Goal: Transaction & Acquisition: Purchase product/service

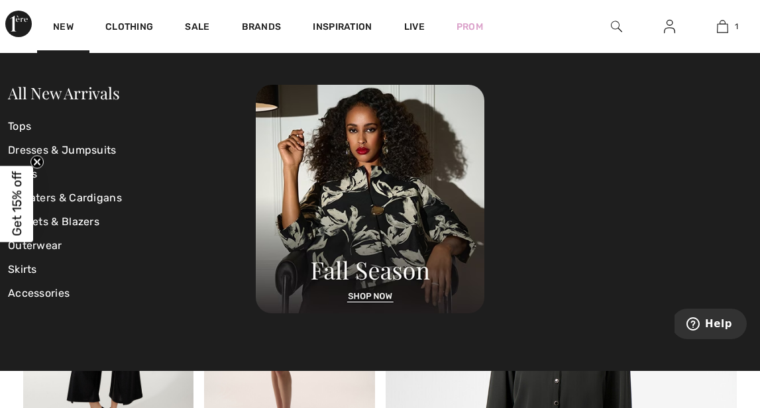
click at [23, 23] on img at bounding box center [18, 24] width 26 height 26
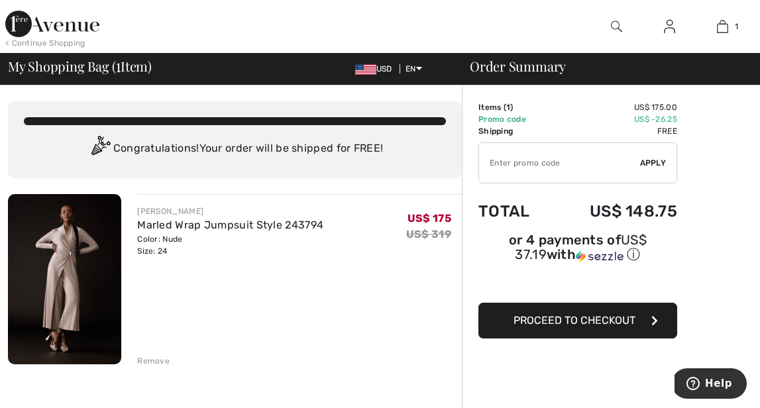
click at [101, 276] on img at bounding box center [64, 279] width 113 height 170
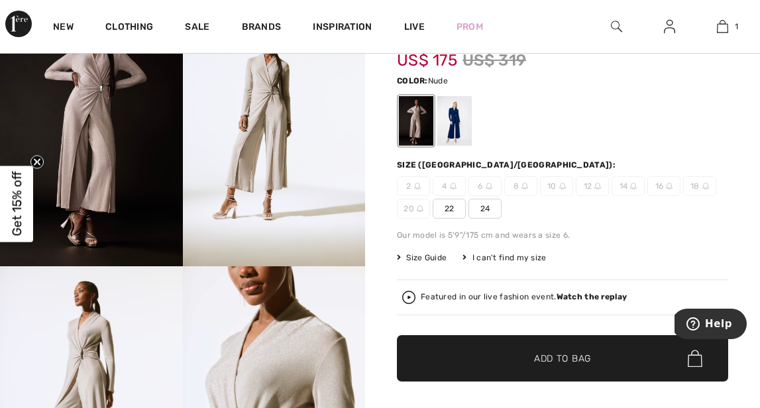
scroll to position [91, 0]
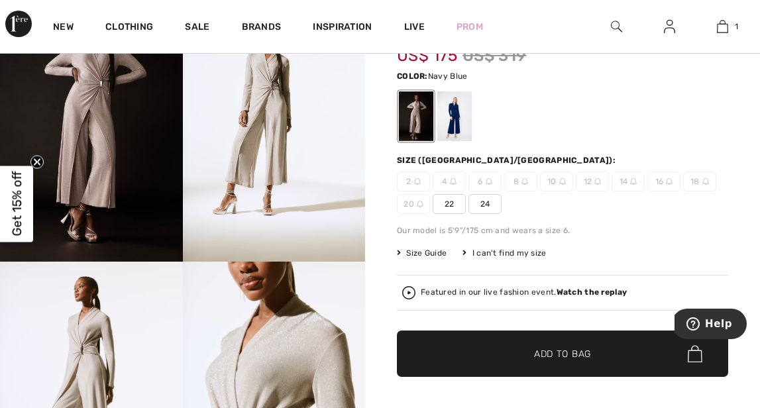
click at [459, 126] on div at bounding box center [454, 116] width 34 height 50
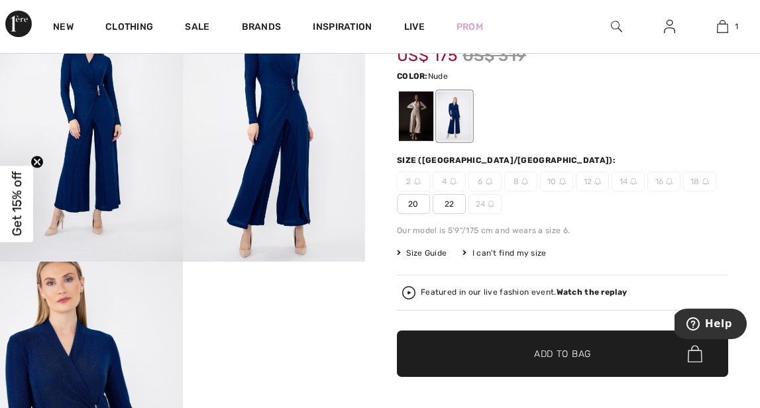
click at [415, 123] on div at bounding box center [416, 116] width 34 height 50
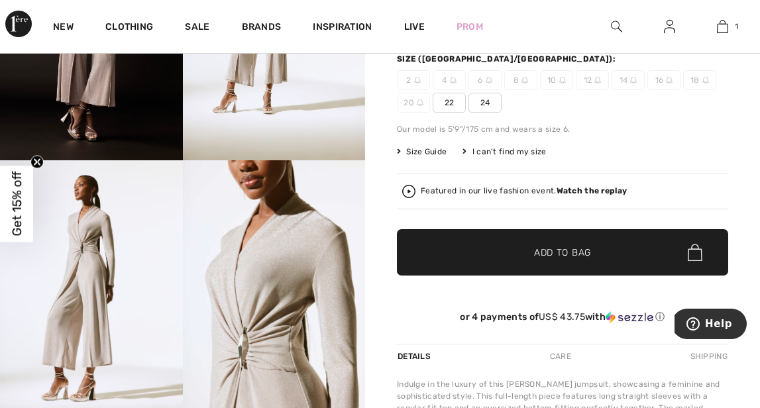
scroll to position [241, 0]
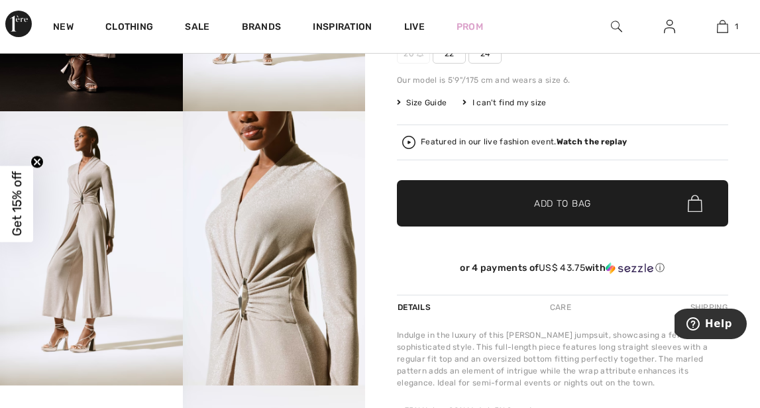
click at [107, 247] on img at bounding box center [91, 248] width 183 height 274
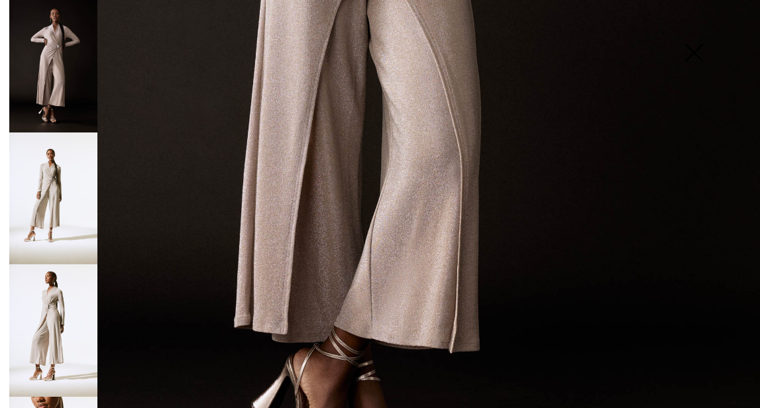
scroll to position [568, 0]
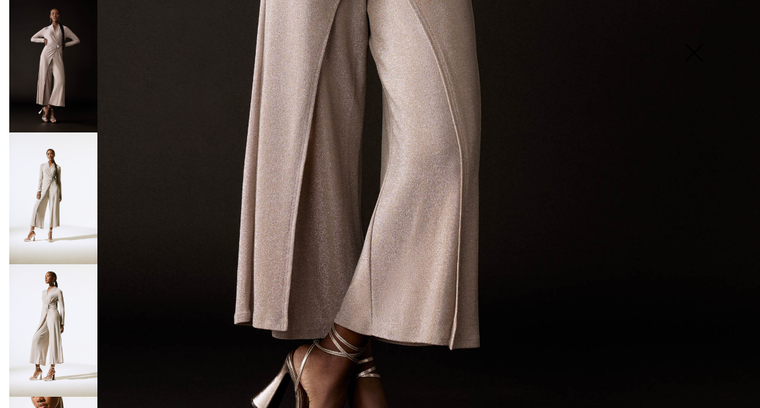
click at [59, 305] on img at bounding box center [53, 330] width 88 height 132
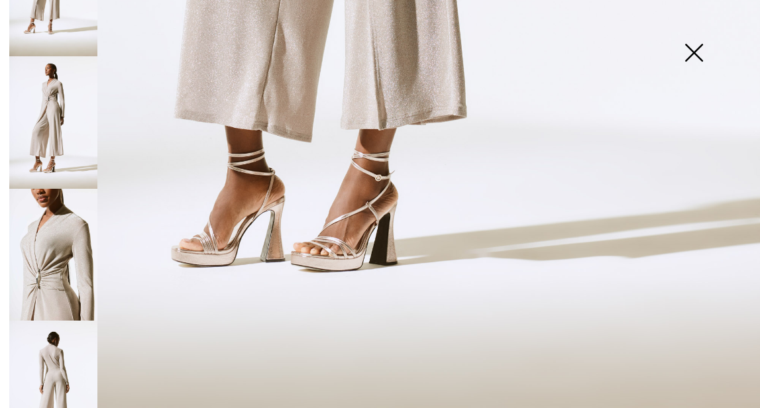
scroll to position [211, 0]
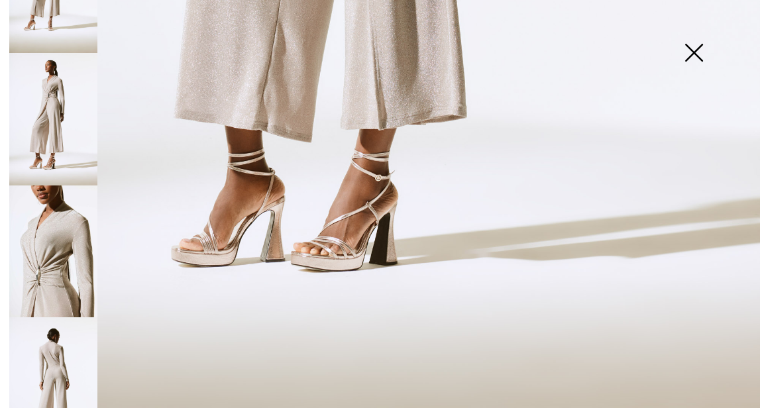
click at [63, 340] on img at bounding box center [53, 383] width 88 height 132
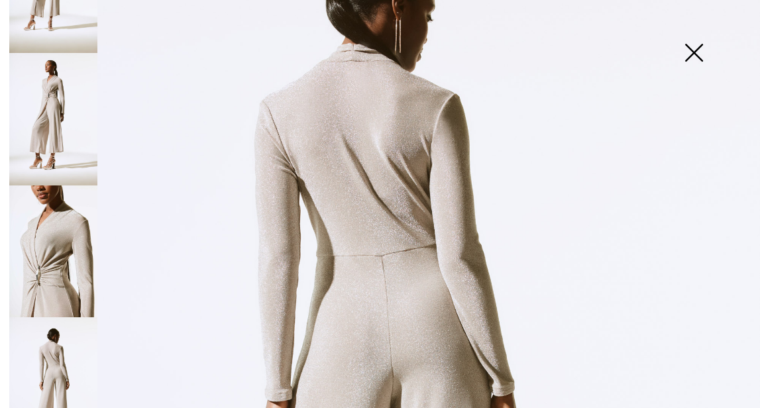
scroll to position [154, 0]
click at [44, 111] on img at bounding box center [53, 119] width 88 height 132
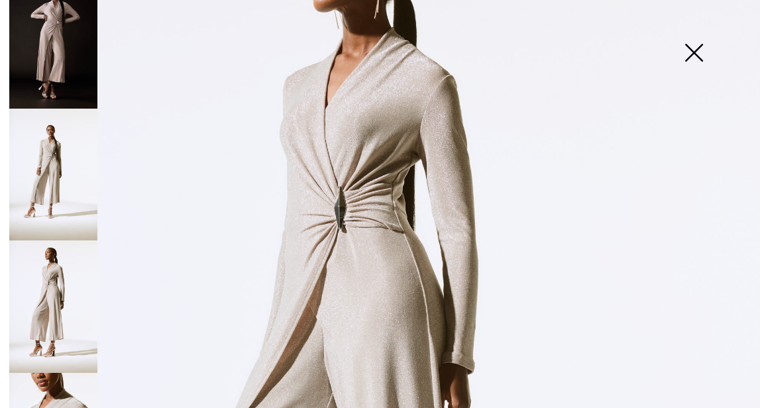
scroll to position [0, 0]
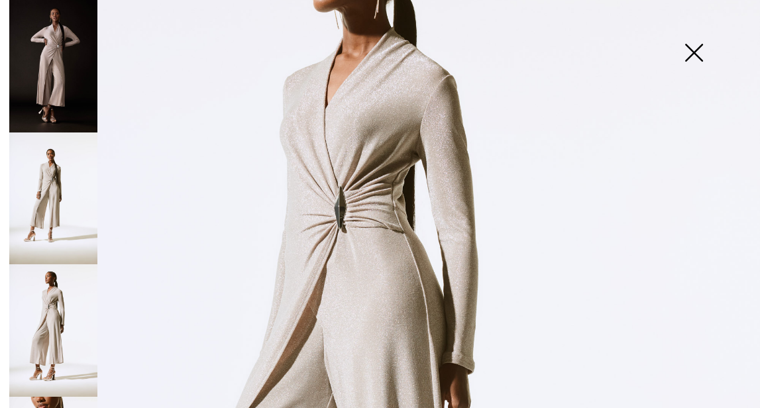
click at [60, 69] on img at bounding box center [53, 66] width 88 height 132
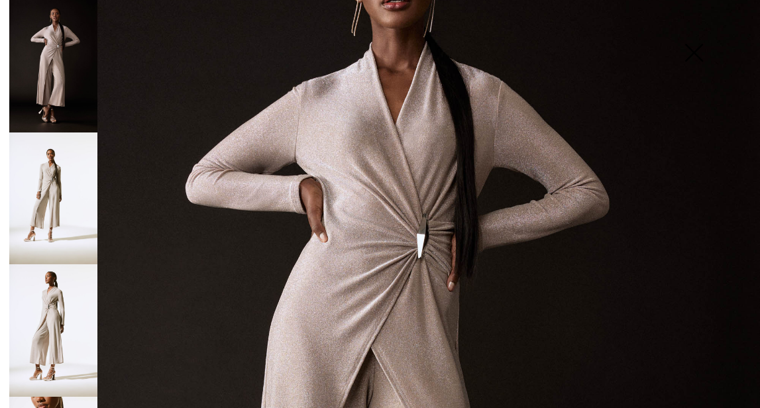
click at [67, 165] on img at bounding box center [53, 198] width 88 height 132
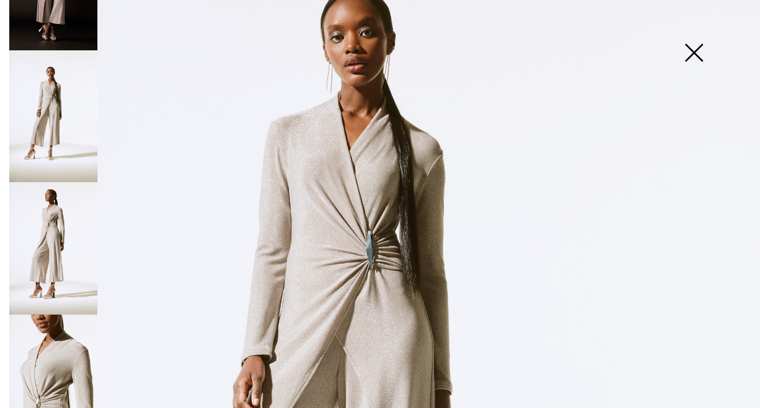
scroll to position [86, 0]
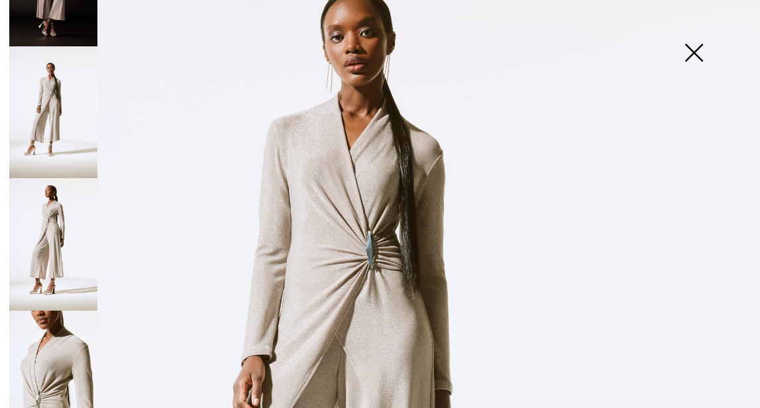
click at [79, 222] on img at bounding box center [53, 244] width 88 height 132
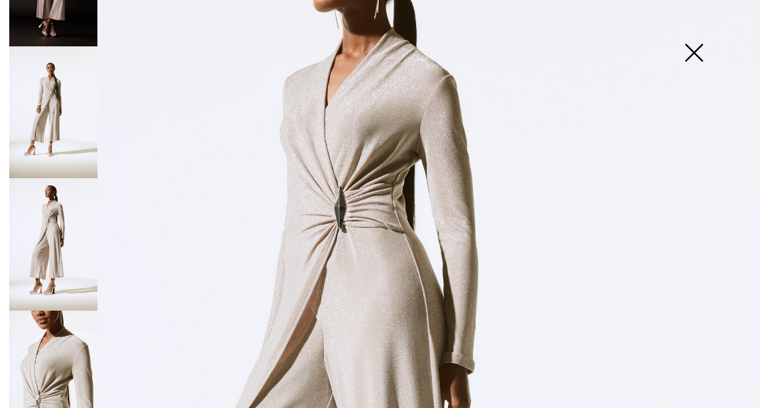
click at [691, 56] on img at bounding box center [693, 54] width 66 height 68
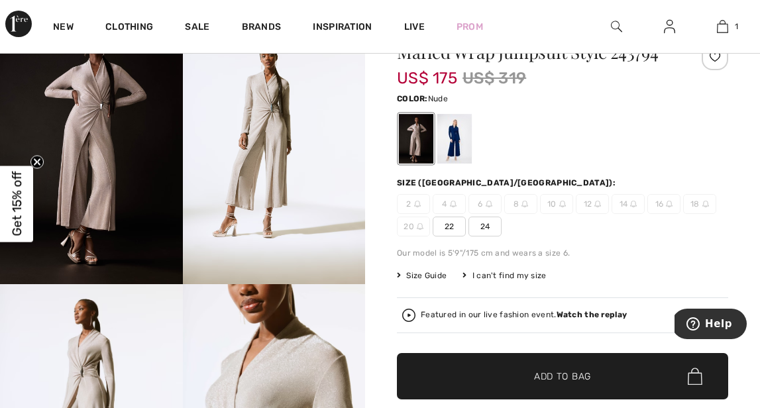
scroll to position [0, 0]
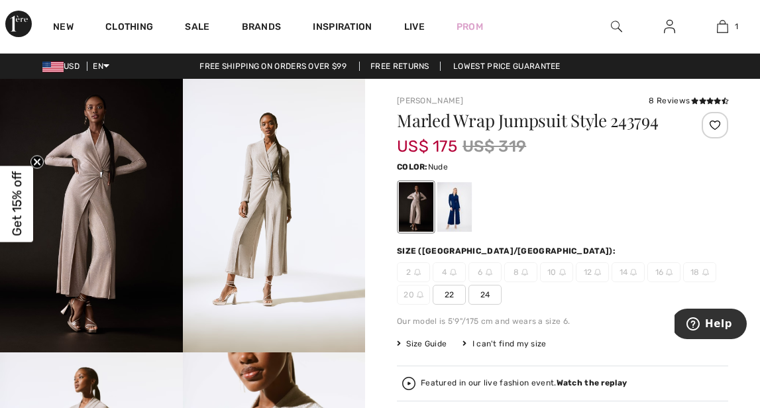
click at [493, 293] on span "24" at bounding box center [484, 295] width 33 height 20
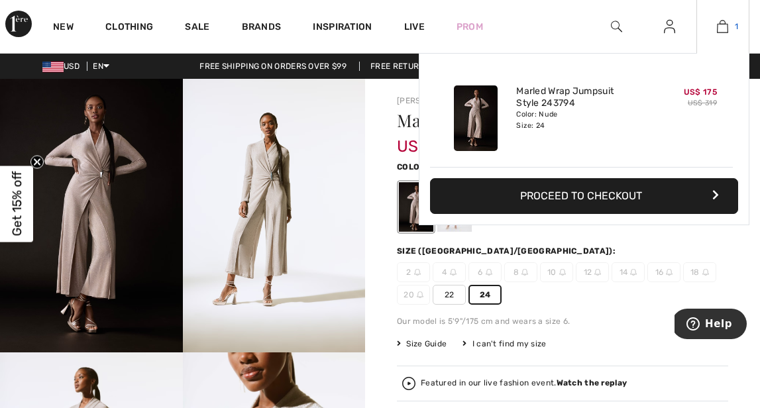
click at [721, 27] on img at bounding box center [722, 27] width 11 height 16
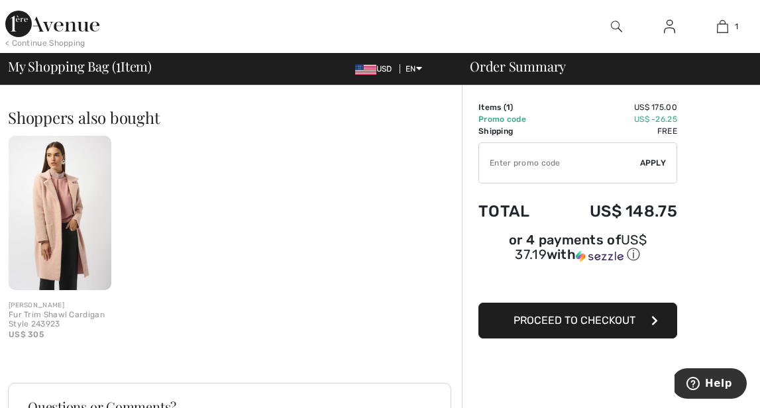
scroll to position [306, 0]
click at [74, 200] on img at bounding box center [60, 212] width 103 height 154
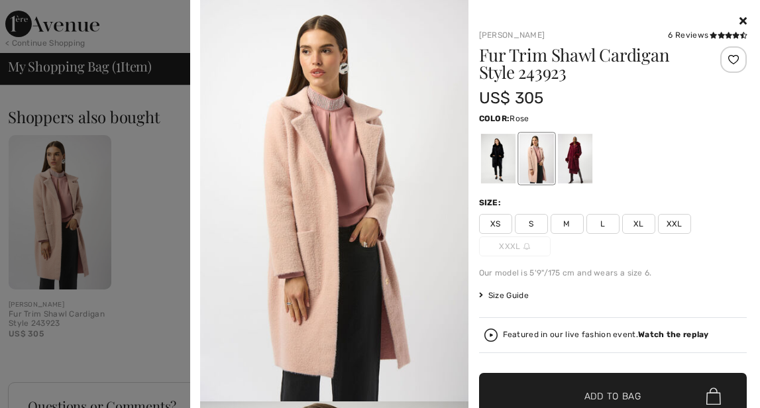
click at [670, 222] on span "XXL" at bounding box center [674, 224] width 33 height 20
click at [542, 163] on div at bounding box center [536, 159] width 34 height 50
click at [511, 164] on div at bounding box center [497, 159] width 34 height 50
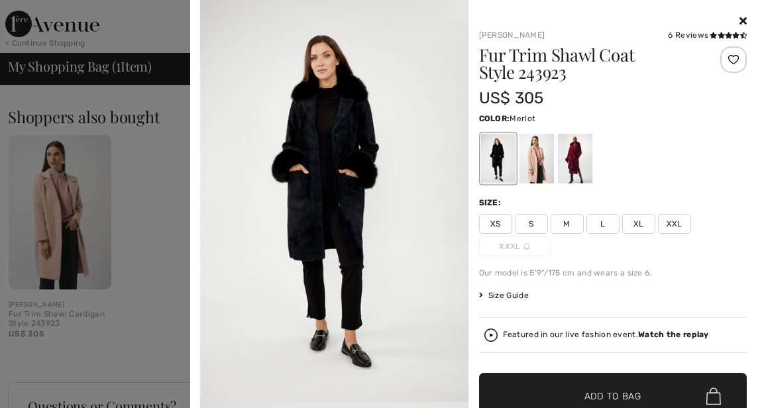
click at [576, 161] on div at bounding box center [574, 159] width 34 height 50
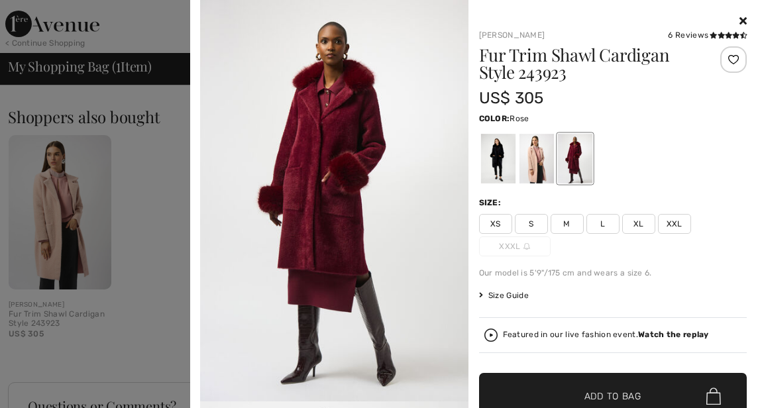
click at [538, 164] on div at bounding box center [536, 159] width 34 height 50
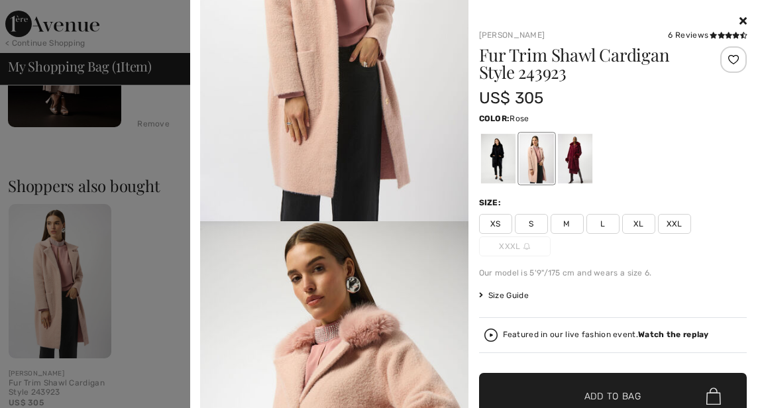
scroll to position [233, 0]
